Goal: Information Seeking & Learning: Learn about a topic

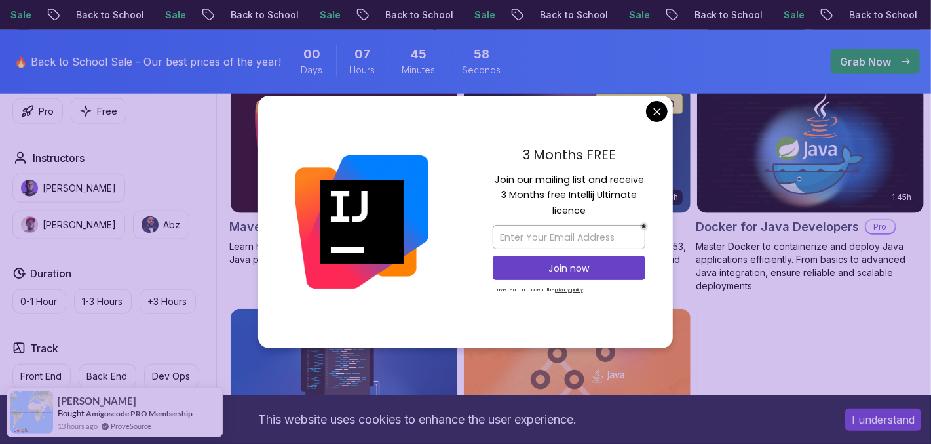
scroll to position [838, 0]
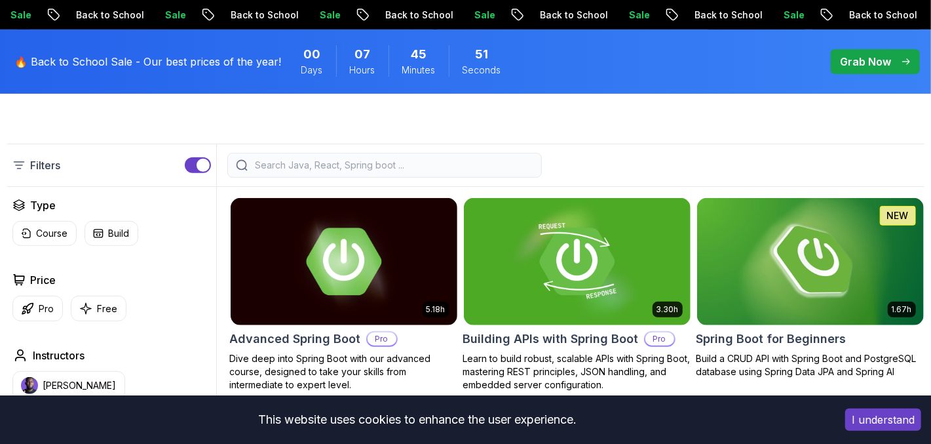
scroll to position [351, 0]
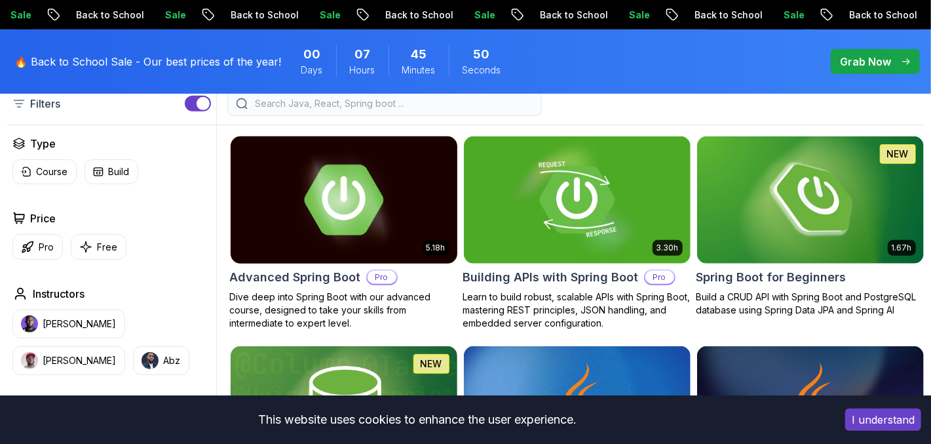
click at [326, 222] on img at bounding box center [344, 199] width 238 height 133
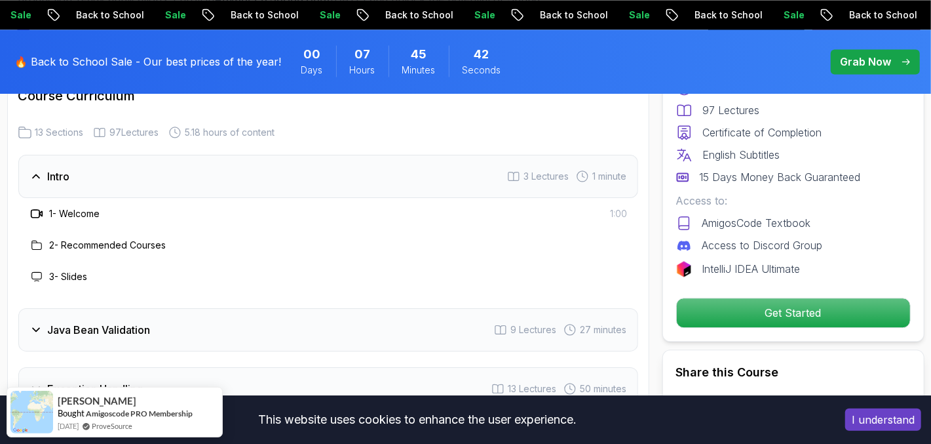
scroll to position [1802, 0]
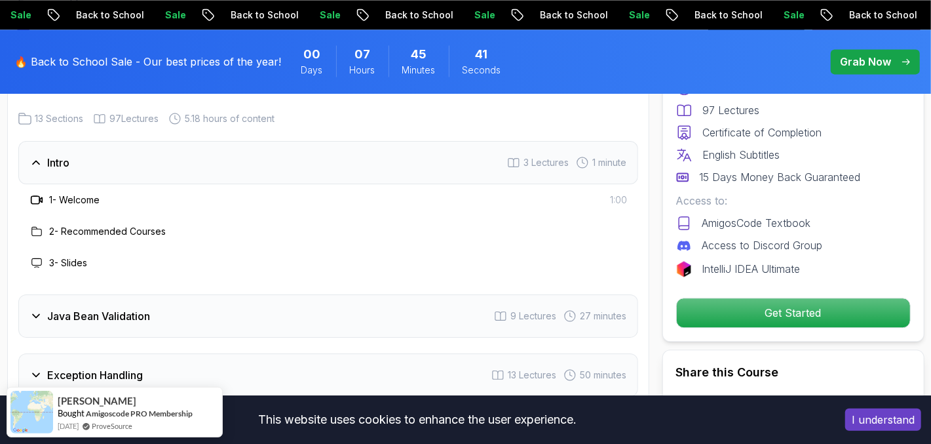
click at [98, 193] on h3 "1 - Welcome" at bounding box center [75, 199] width 50 height 13
click at [92, 193] on h3 "1 - Welcome" at bounding box center [75, 199] width 50 height 13
click at [33, 155] on div "Intro" at bounding box center [49, 163] width 41 height 16
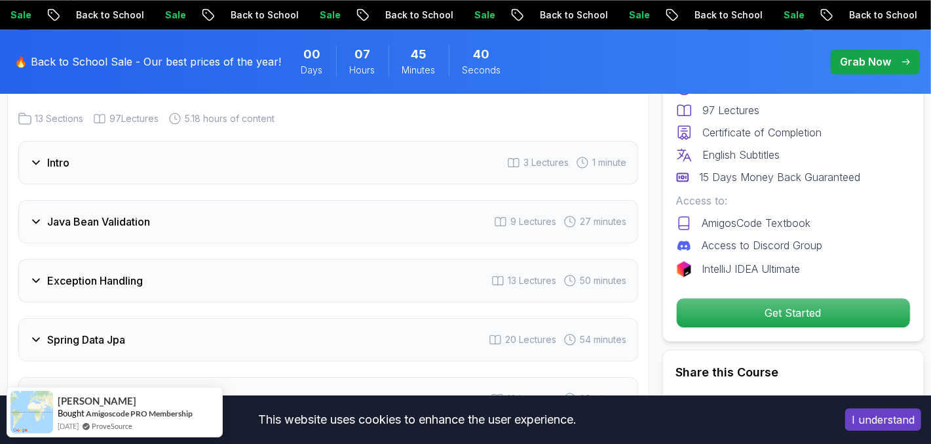
click at [37, 156] on icon at bounding box center [35, 162] width 13 height 13
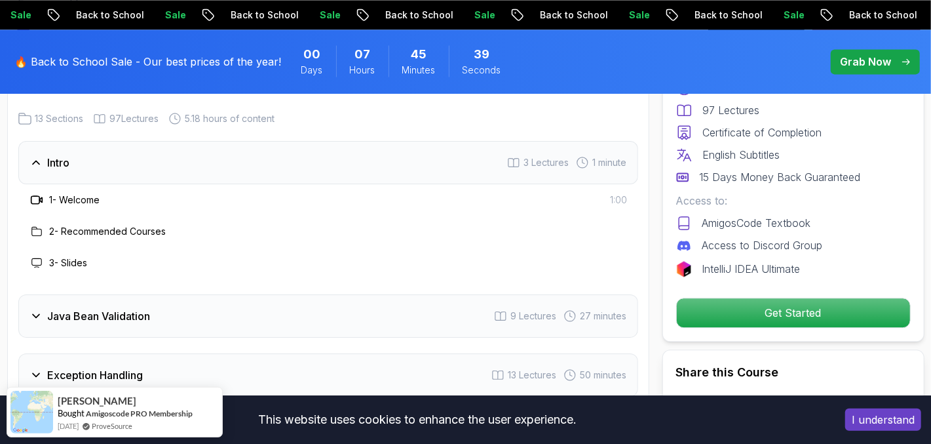
click at [50, 193] on h3 "1 - Welcome" at bounding box center [75, 199] width 50 height 13
click at [35, 192] on div at bounding box center [37, 200] width 16 height 16
click at [41, 198] on icon at bounding box center [40, 200] width 3 height 5
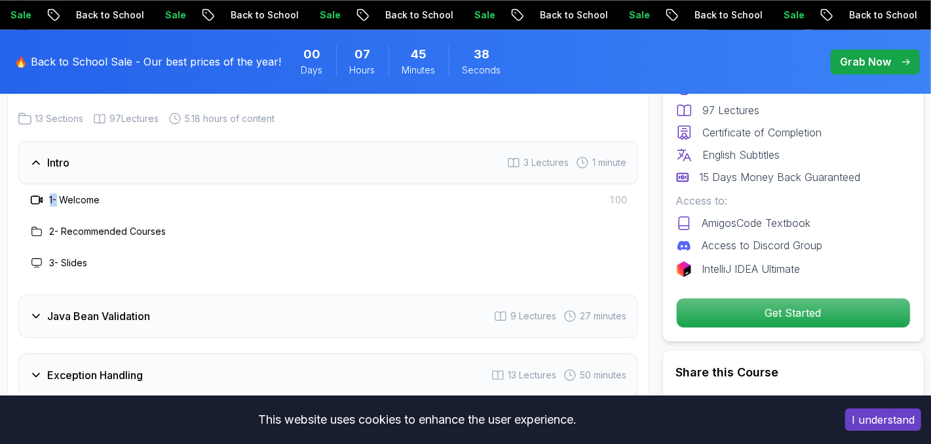
drag, startPoint x: 41, startPoint y: 165, endPoint x: 143, endPoint y: 176, distance: 102.1
click at [42, 198] on icon at bounding box center [40, 200] width 3 height 5
click at [143, 184] on div "1 - Welcome 1:00" at bounding box center [328, 199] width 620 height 31
click at [30, 155] on div "Intro" at bounding box center [49, 163] width 41 height 16
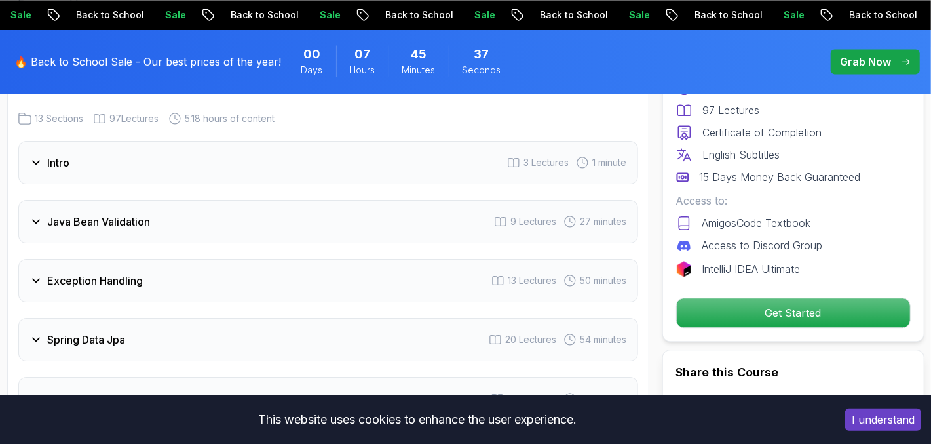
click at [35, 156] on icon at bounding box center [35, 162] width 13 height 13
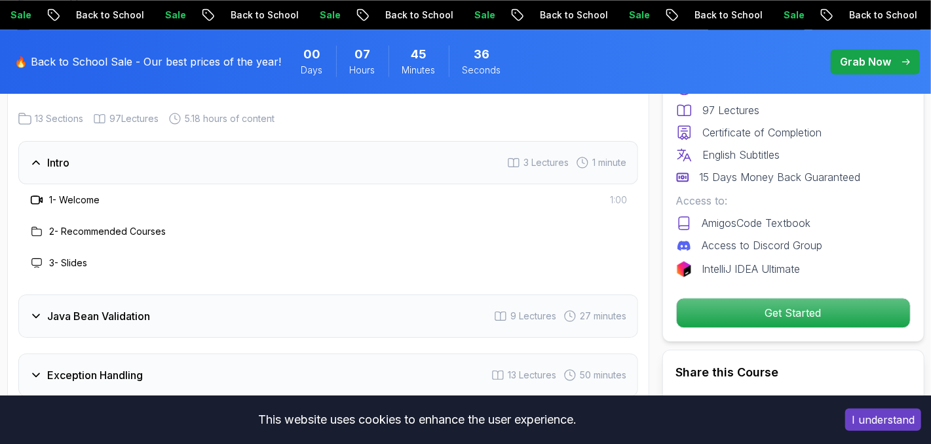
click at [116, 192] on div "1 - Welcome 1:00" at bounding box center [328, 200] width 599 height 16
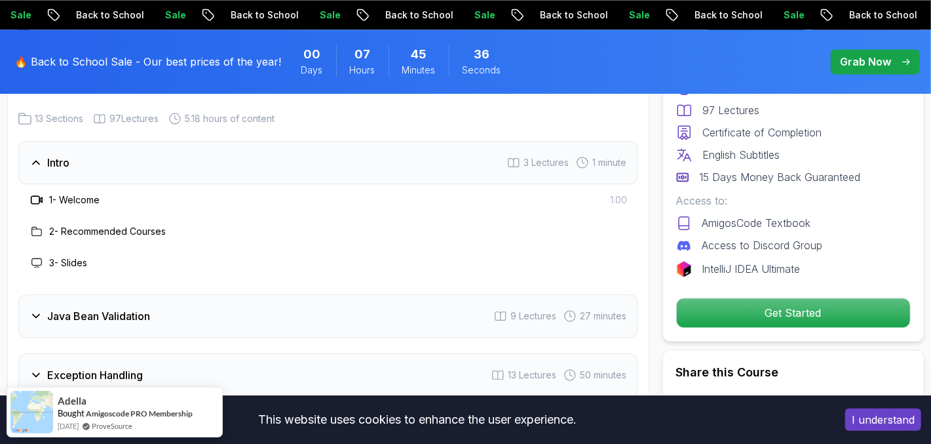
click at [88, 193] on h3 "1 - Welcome" at bounding box center [75, 199] width 50 height 13
click at [45, 141] on div "Intro 3 Lectures 1 minute" at bounding box center [328, 162] width 620 height 43
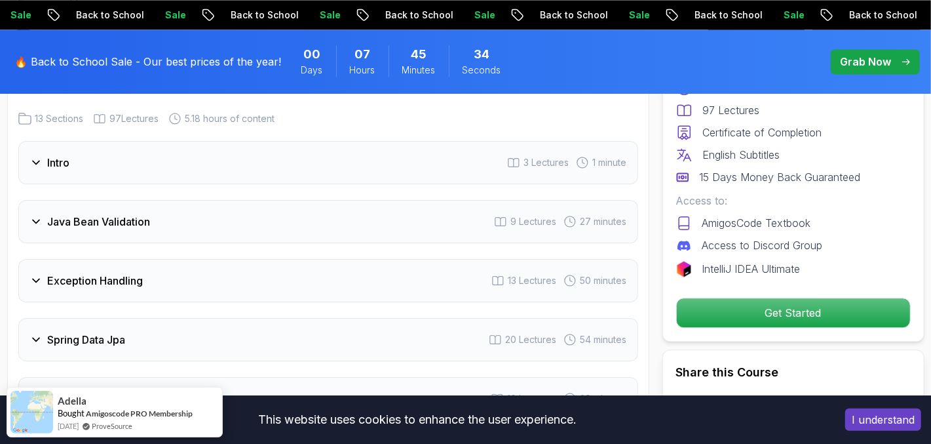
click at [45, 141] on div "Intro 3 Lectures 1 minute" at bounding box center [328, 162] width 620 height 43
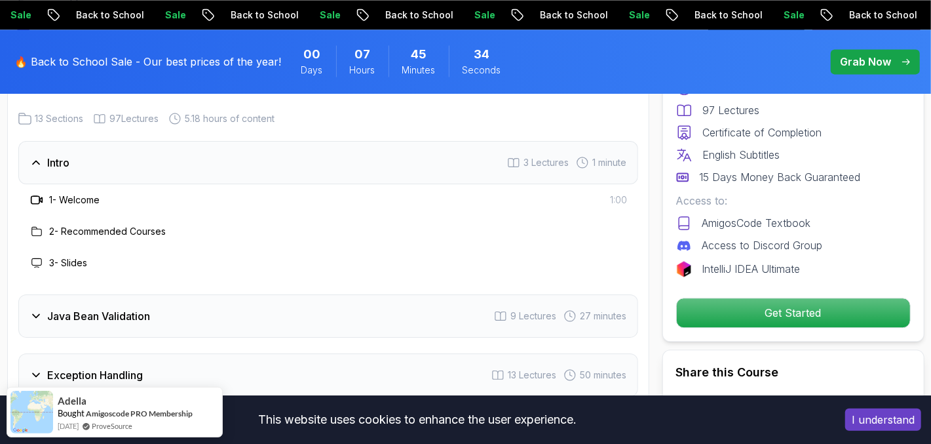
click at [46, 155] on div "Intro" at bounding box center [49, 163] width 41 height 16
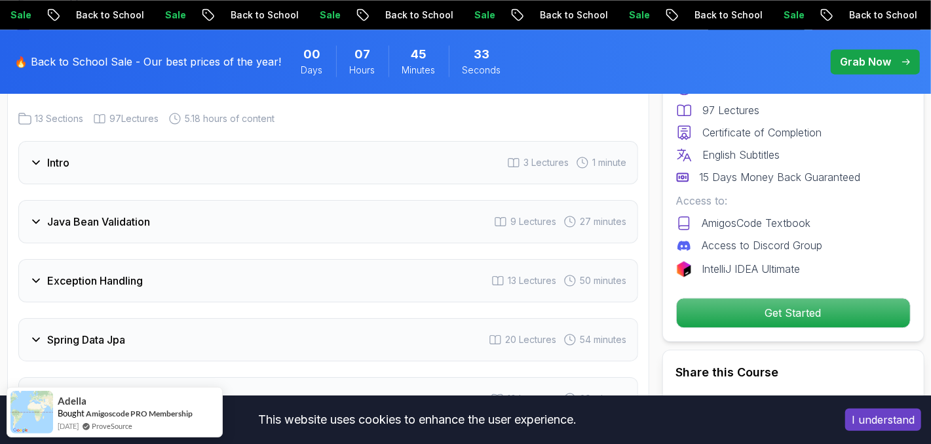
click at [59, 155] on h3 "Intro" at bounding box center [59, 163] width 22 height 16
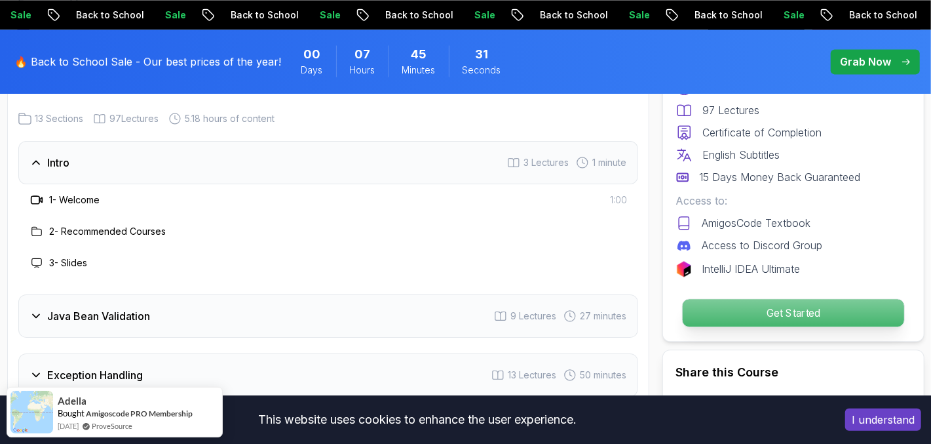
click at [737, 308] on p "Get Started" at bounding box center [792, 313] width 221 height 28
